Goal: Information Seeking & Learning: Learn about a topic

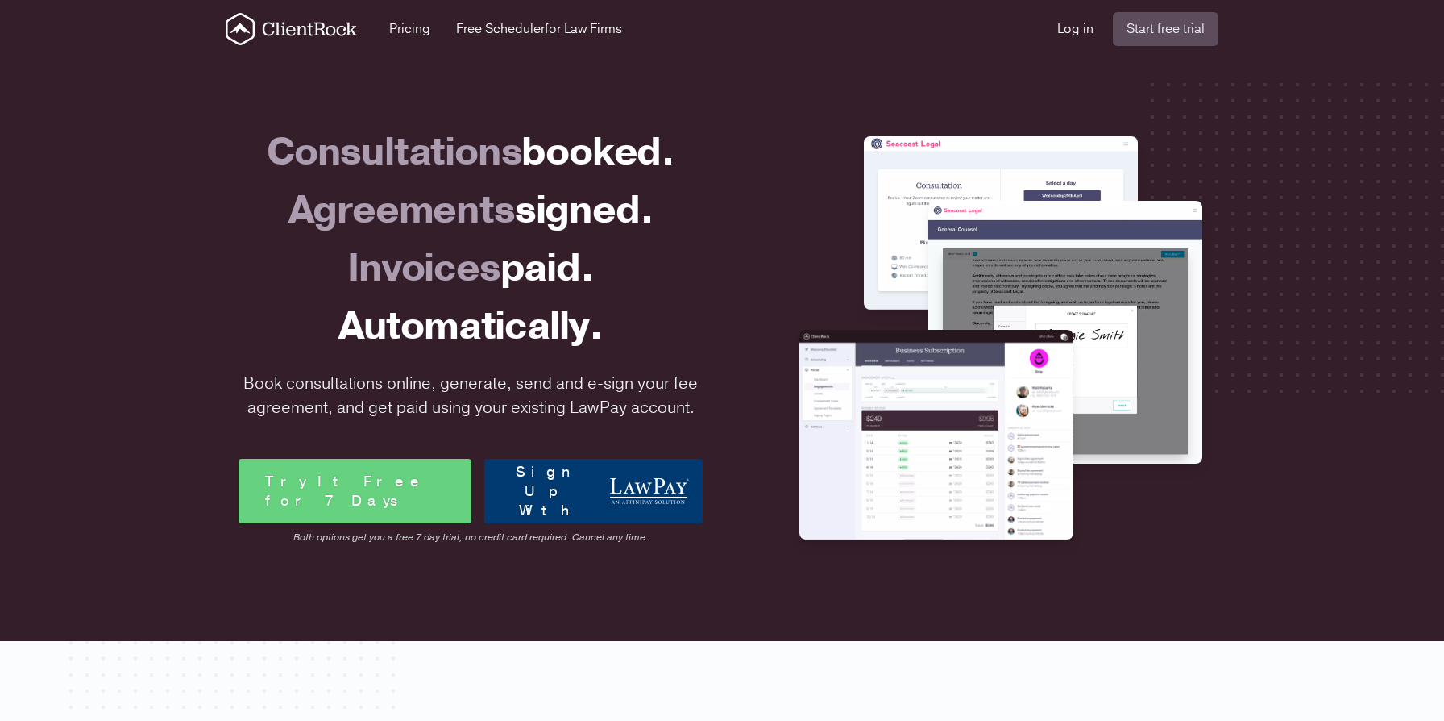
scroll to position [4, 0]
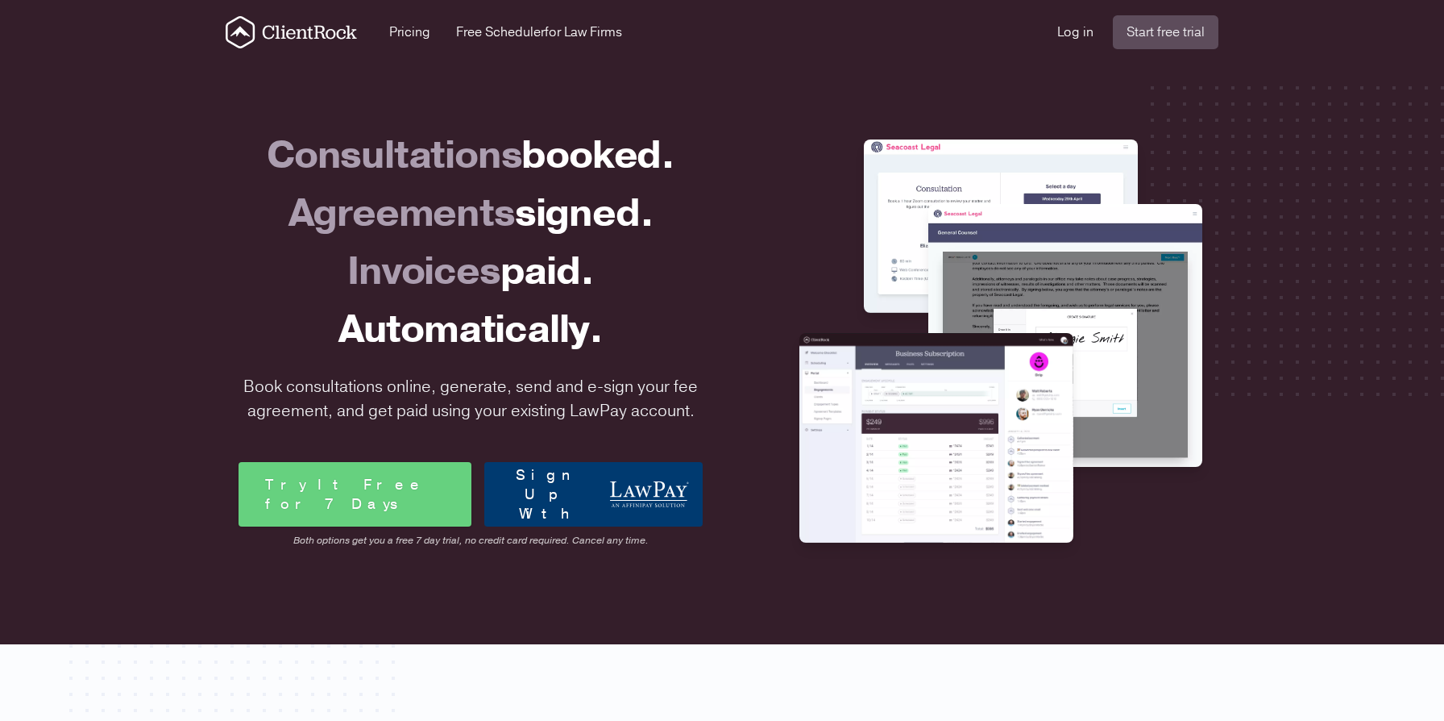
click at [546, 481] on link "Sign Up With" at bounding box center [593, 494] width 218 height 64
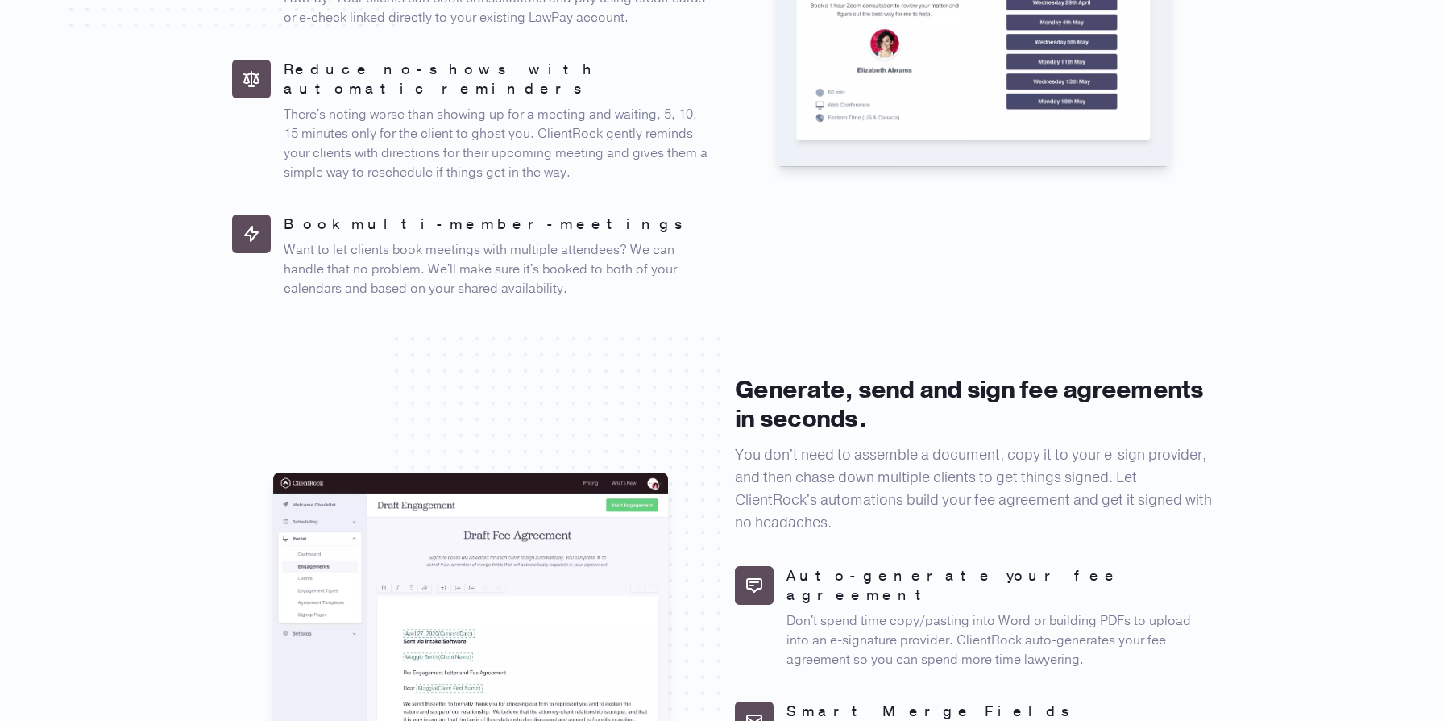
scroll to position [0, 0]
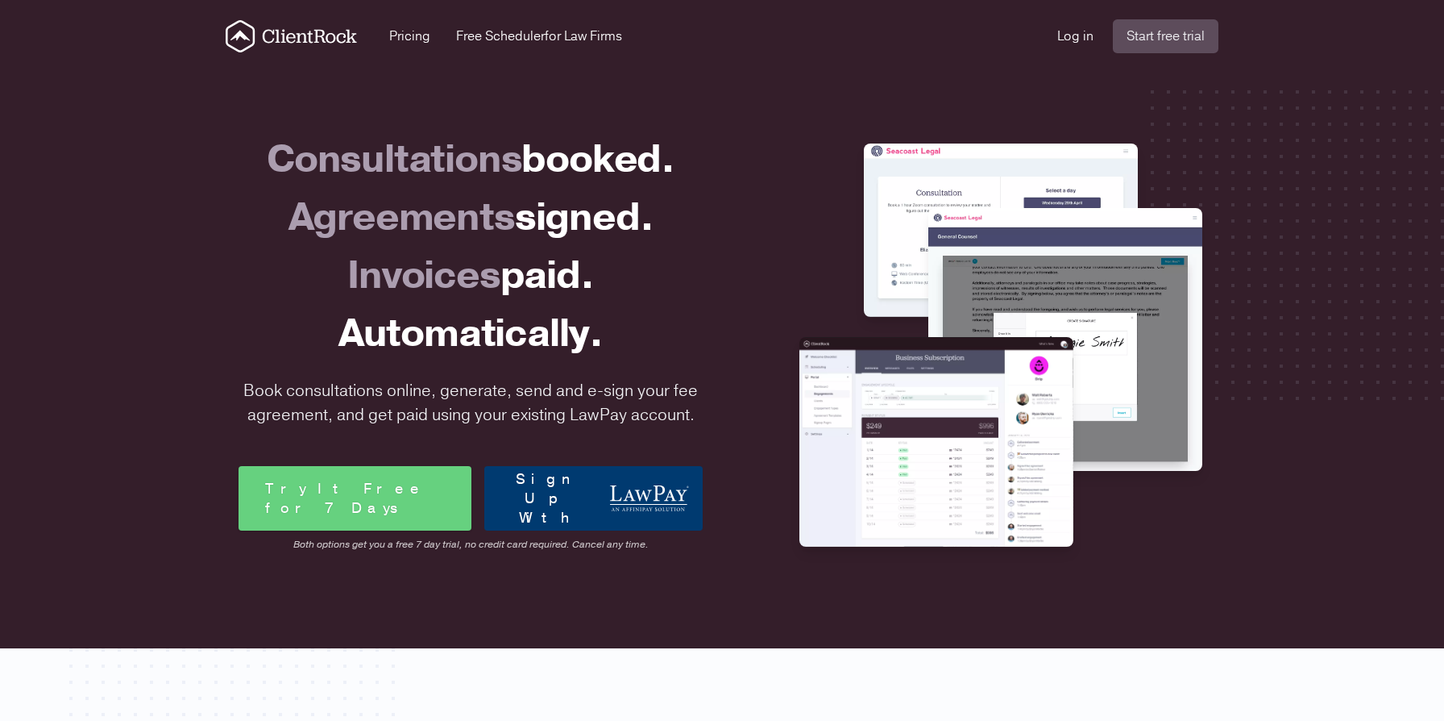
click at [305, 31] on icon "ClientRock Logo" at bounding box center [291, 36] width 131 height 32
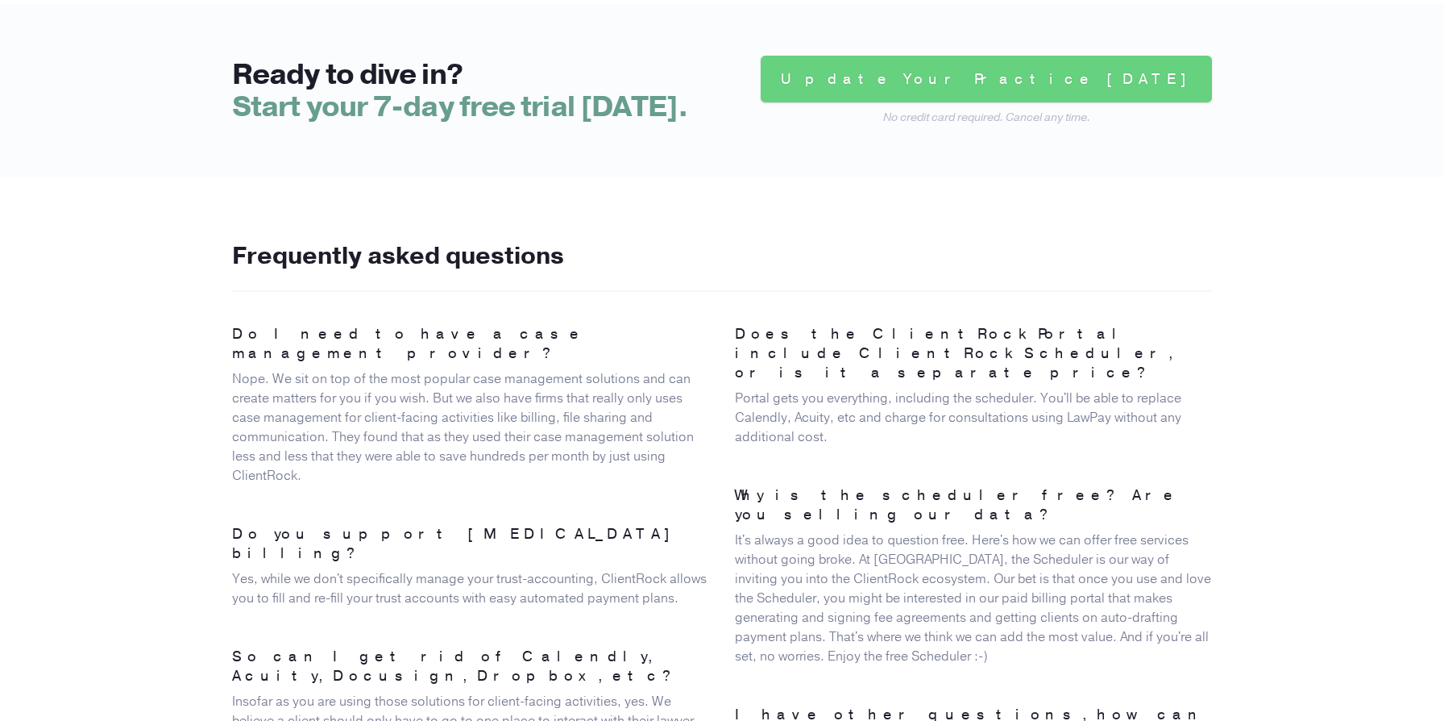
scroll to position [3626, 0]
drag, startPoint x: 805, startPoint y: 259, endPoint x: 963, endPoint y: 272, distance: 158.6
click at [963, 325] on dt "Does the ClientRock Portal include ClientRock Scheduler, or is it a separate pr…" at bounding box center [973, 354] width 477 height 58
